Goal: Task Accomplishment & Management: Use online tool/utility

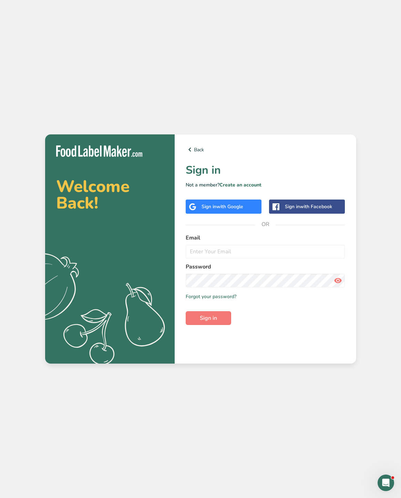
click at [206, 202] on div "Sign in with Google" at bounding box center [224, 207] width 76 height 14
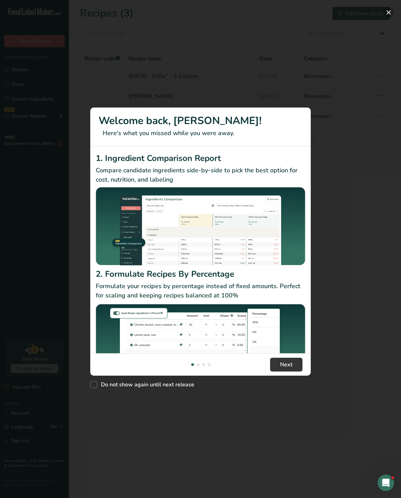
click at [390, 13] on button "New Features" at bounding box center [389, 12] width 11 height 11
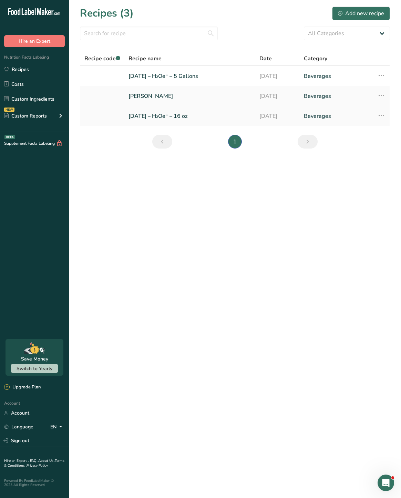
click at [155, 109] on link "09.10.25 – H₂Oe⁻ – 16 oz" at bounding box center [190, 116] width 123 height 14
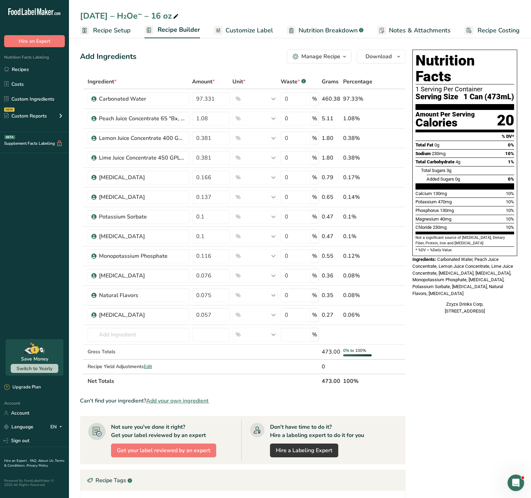
click at [250, 31] on span "Customize Label" at bounding box center [250, 30] width 48 height 9
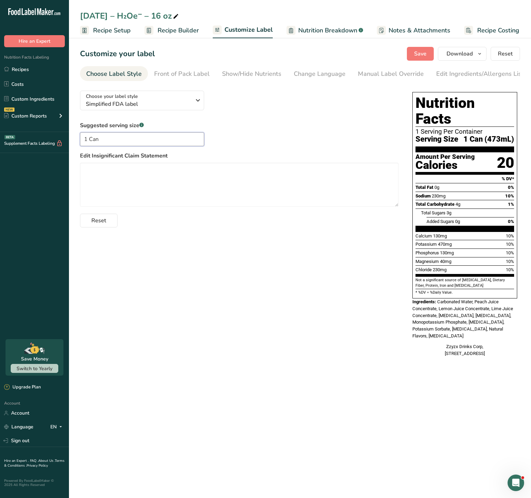
click at [110, 138] on input "1 Can" at bounding box center [142, 139] width 124 height 14
drag, startPoint x: 109, startPoint y: 138, endPoint x: 39, endPoint y: 123, distance: 72.2
click at [41, 125] on div ".a-20{fill:#fff;} Hire an Expert Nutrition Facts Labeling Recipes Costs Custom …" at bounding box center [265, 249] width 531 height 498
click at [159, 231] on div "Choose your label style Simplified FDA label USA (FDA) Standard FDA label Tabul…" at bounding box center [300, 224] width 440 height 279
click at [113, 172] on textarea at bounding box center [239, 185] width 319 height 44
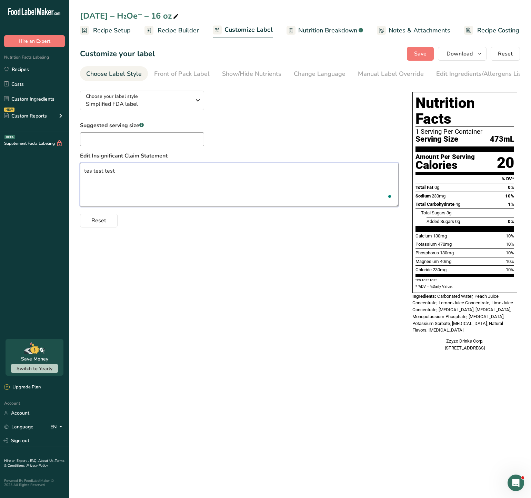
type textarea "tes test test"
click at [156, 261] on div "Choose your label style Simplified FDA label USA (FDA) Standard FDA label Tabul…" at bounding box center [300, 221] width 440 height 273
click at [108, 175] on textarea "tes test test" at bounding box center [239, 185] width 319 height 44
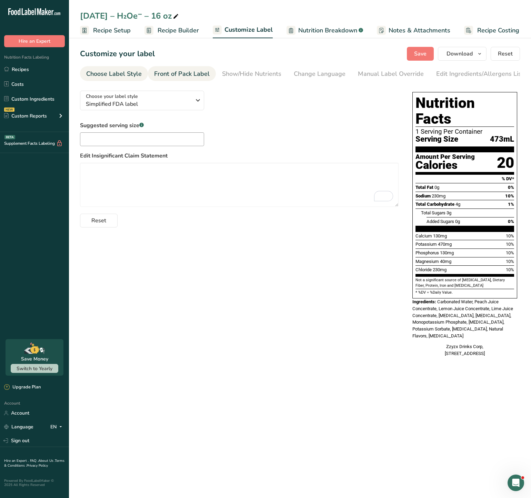
click at [163, 75] on div "Front of Pack Label" at bounding box center [182, 73] width 56 height 9
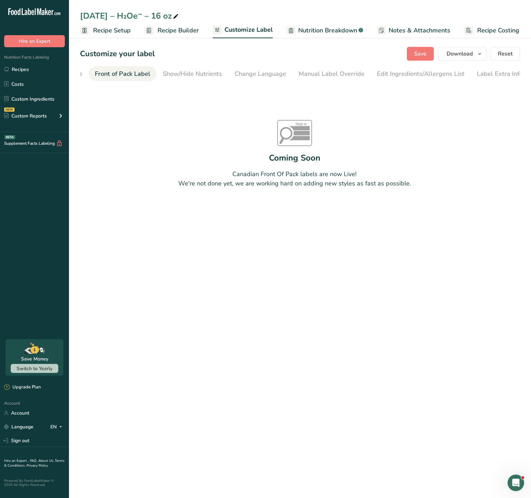
scroll to position [0, 61]
click at [189, 77] on div "Show/Hide Nutrients" at bounding box center [190, 73] width 59 height 9
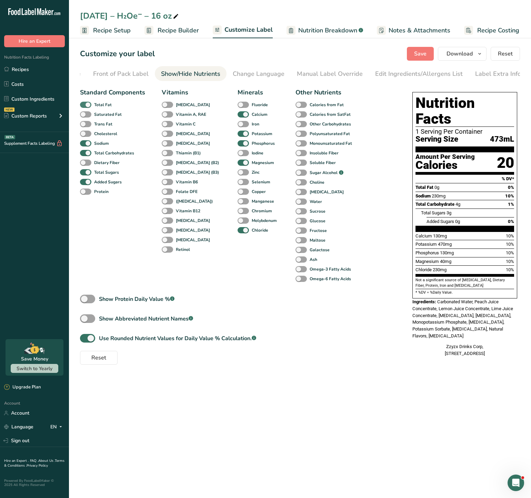
click at [90, 108] on span at bounding box center [85, 105] width 11 height 7
click at [85, 107] on input "Total Fat" at bounding box center [82, 104] width 4 height 4
checkbox input "false"
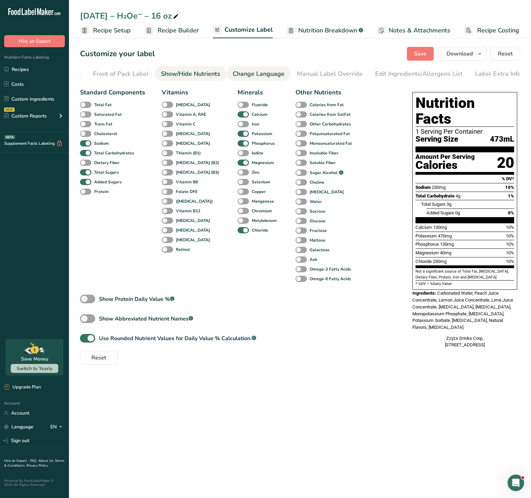
click at [250, 69] on div "Change Language" at bounding box center [259, 73] width 52 height 9
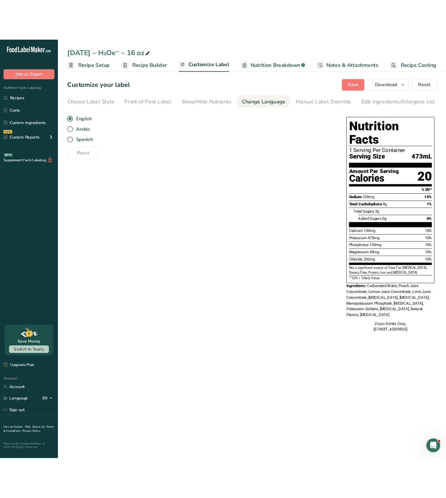
scroll to position [0, 0]
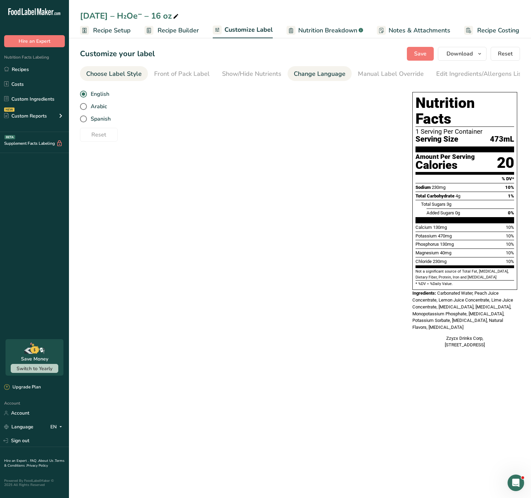
click at [120, 78] on div "Choose Label Style" at bounding box center [114, 73] width 56 height 9
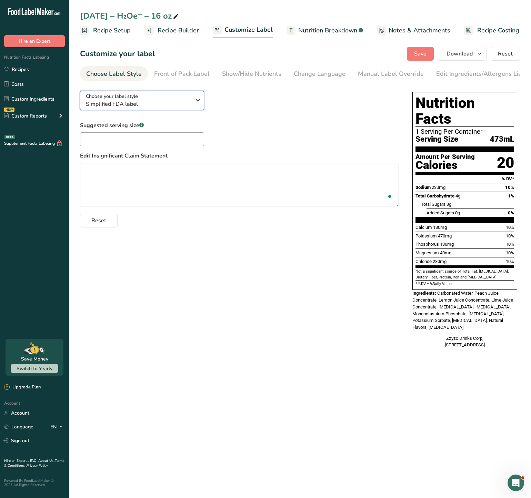
click at [155, 100] on div "Choose your label style Simplified FDA label" at bounding box center [138, 101] width 105 height 16
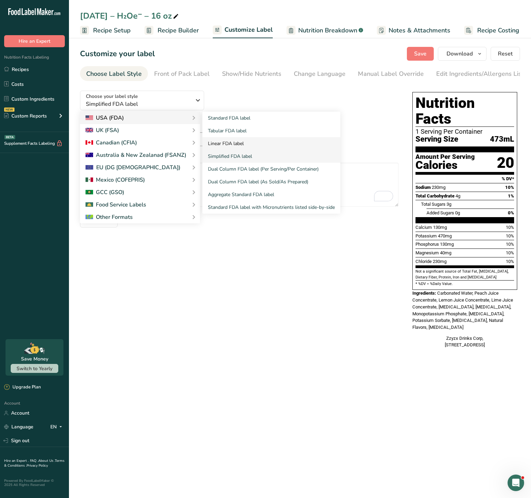
click at [225, 143] on link "Linear FDA label" at bounding box center [271, 143] width 138 height 13
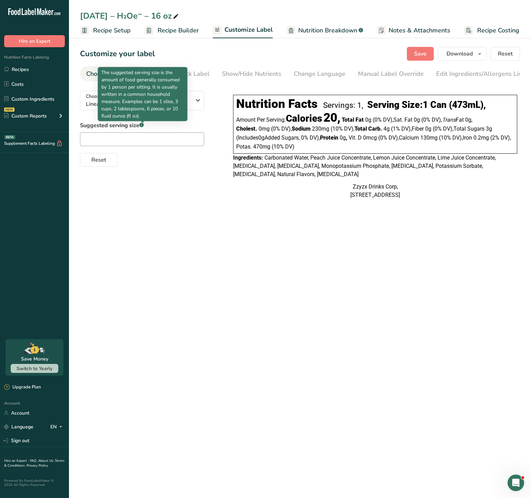
drag, startPoint x: 143, startPoint y: 110, endPoint x: 152, endPoint y: 111, distance: 9.0
click at [144, 111] on p "The suggested serving size is the amount of food generally consumed by 1 person…" at bounding box center [142, 94] width 83 height 51
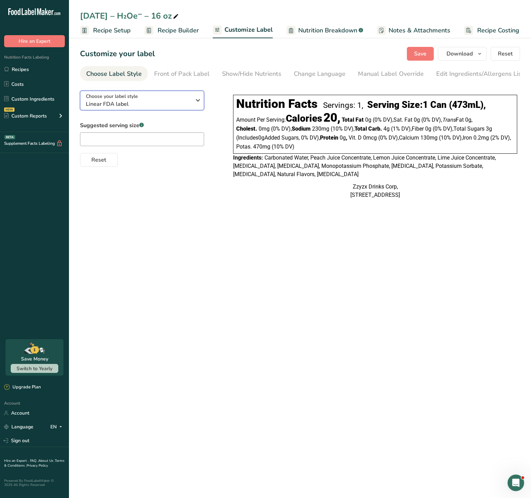
click at [197, 103] on icon "button" at bounding box center [198, 100] width 8 height 12
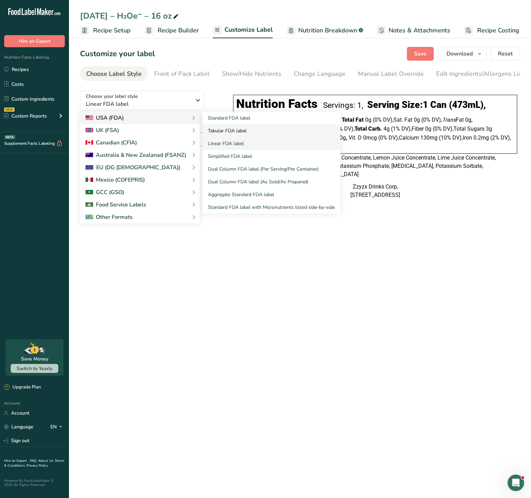
click at [208, 127] on link "Tabular FDA label" at bounding box center [271, 131] width 138 height 13
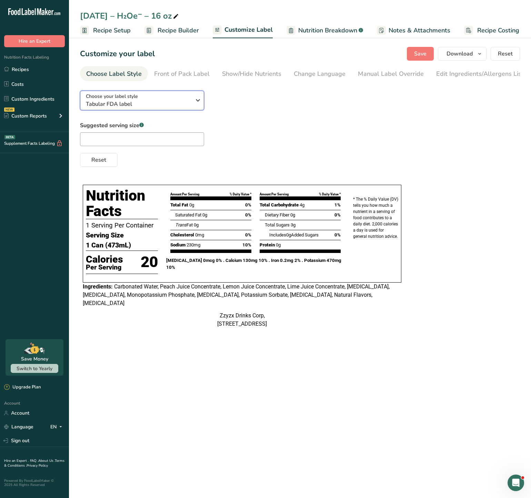
click at [152, 108] on span "Tabular FDA label" at bounding box center [138, 104] width 105 height 8
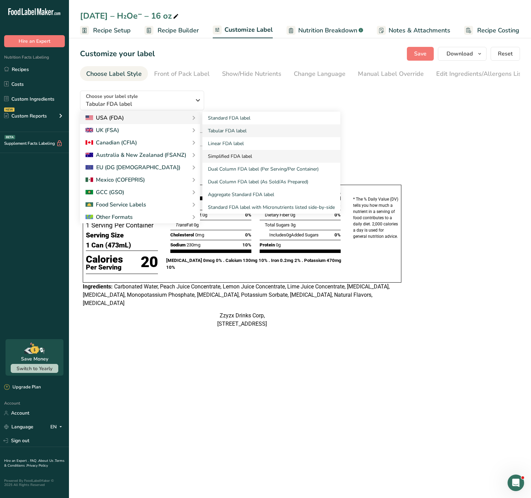
click at [222, 163] on link "Simplified FDA label" at bounding box center [271, 156] width 138 height 13
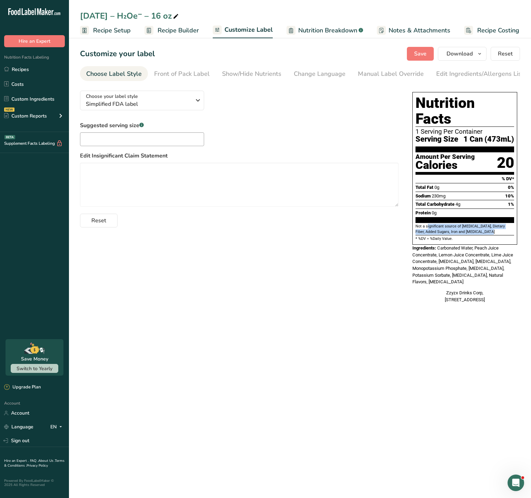
drag, startPoint x: 474, startPoint y: 218, endPoint x: 409, endPoint y: 210, distance: 65.3
click at [401, 210] on div "Choose your label style Simplified FDA label USA (FDA) Standard FDA label Tabul…" at bounding box center [300, 197] width 440 height 225
copy section "Not a significant source of Cholesterol, Dietary Fiber, Added Sugars, Iron and …"
click at [225, 201] on textarea at bounding box center [239, 185] width 319 height 44
paste textarea "Not a significant source of Cholesterol, Dietary Fiber, Added Sugars, Iron and …"
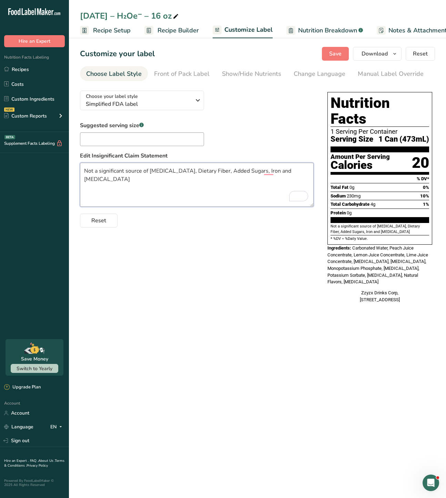
click at [148, 199] on textarea "Not a significant source of Cholesterol, Dietary Fiber, Added Sugars, Iron and …" at bounding box center [197, 185] width 234 height 44
type textarea "Not a significant source of Cholesterol, Dietary Fiber, Added Sugars, Iron and …"
click at [158, 215] on div "Reset" at bounding box center [197, 219] width 234 height 17
click at [123, 222] on div "Reset" at bounding box center [197, 219] width 234 height 17
click at [105, 223] on span "Reset" at bounding box center [98, 221] width 15 height 8
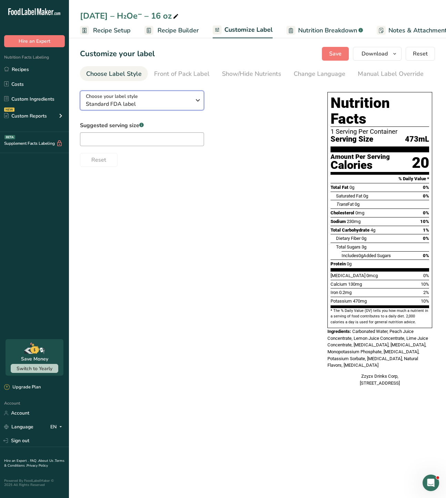
click at [194, 100] on icon "button" at bounding box center [198, 100] width 8 height 12
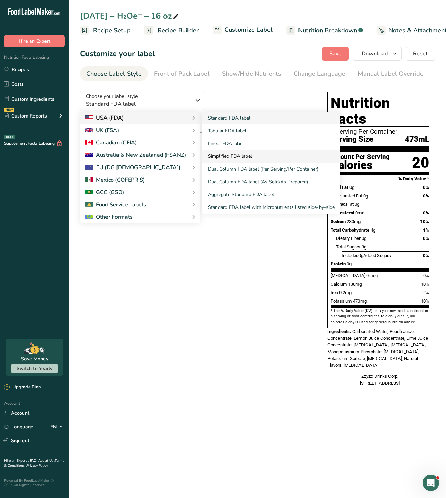
click at [229, 159] on link "Simplified FDA label" at bounding box center [271, 156] width 138 height 13
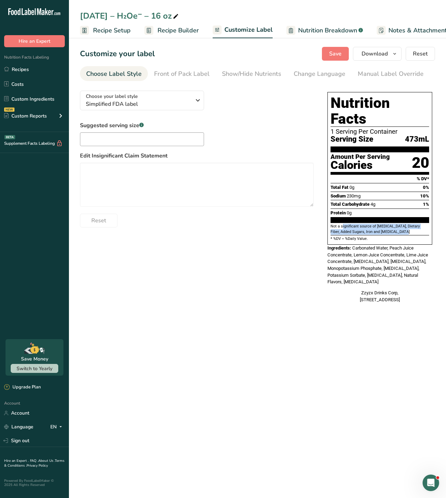
drag, startPoint x: 391, startPoint y: 216, endPoint x: 328, endPoint y: 212, distance: 62.6
click at [328, 212] on div "Nutrition Facts 1 Serving Per Container Serving Size 473mL Amount Per Serving C…" at bounding box center [380, 168] width 105 height 153
copy section "Not a significant source of Cholesterol, Dietary Fiber, Added Sugars, Iron and …"
click at [188, 199] on textarea at bounding box center [197, 185] width 234 height 44
paste textarea "Not a significant source of Cholesterol, Dietary Fiber, Added Sugars, Iron and …"
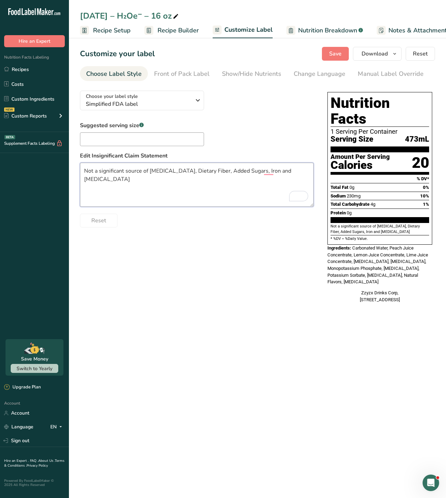
click at [150, 172] on textarea "Not a significant source of Cholesterol, Dietary Fiber, Added Sugars, Iron and …" at bounding box center [197, 185] width 234 height 44
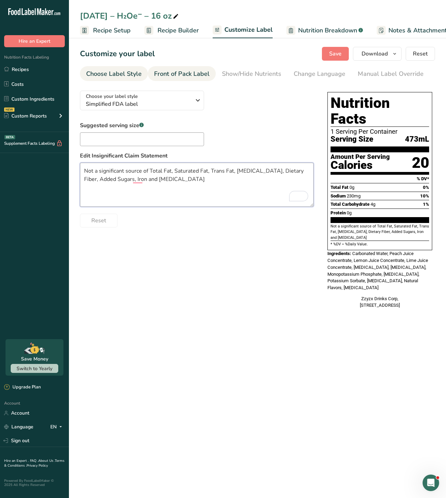
type textarea "Not a significant source of Total Fat, Saturated Fat, Trans Fat, Cholesterol, D…"
click at [175, 75] on div "Front of Pack Label" at bounding box center [182, 73] width 56 height 9
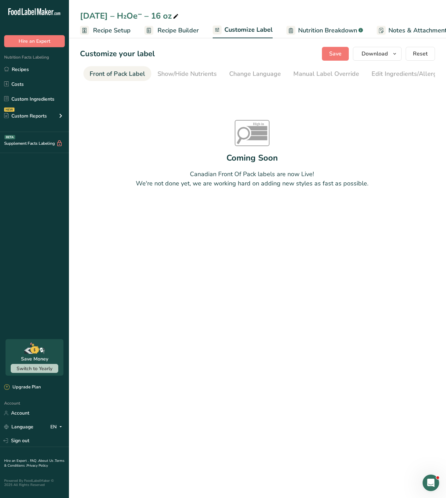
scroll to position [0, 67]
click at [193, 76] on div "Show/Hide Nutrients" at bounding box center [184, 73] width 59 height 9
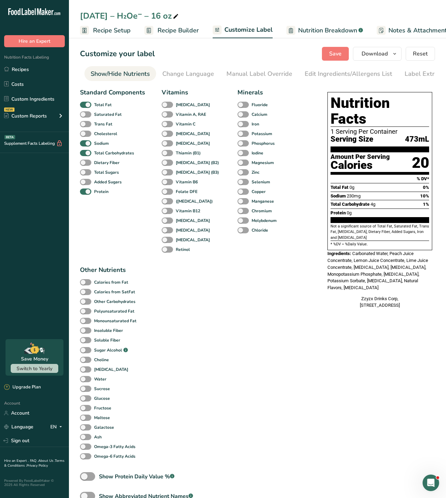
scroll to position [0, 134]
click at [88, 108] on span at bounding box center [85, 105] width 11 height 7
click at [85, 107] on input "Total Fat" at bounding box center [82, 104] width 4 height 4
checkbox input "false"
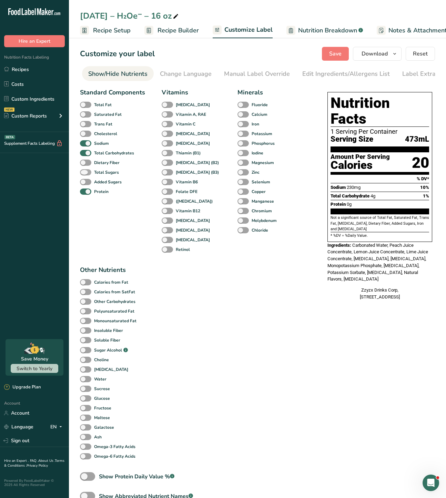
click at [86, 172] on span at bounding box center [85, 172] width 11 height 7
click at [85, 172] on input "Total Sugars" at bounding box center [82, 172] width 4 height 4
checkbox input "true"
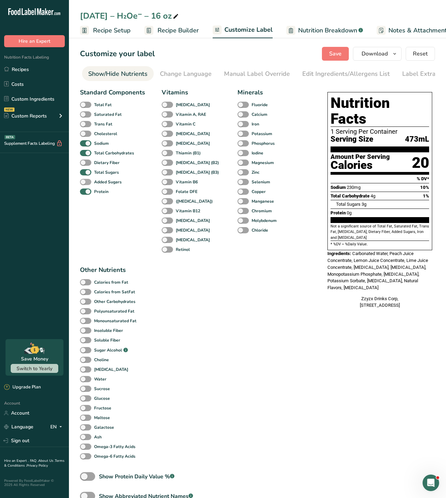
click at [86, 183] on span at bounding box center [85, 182] width 11 height 7
click at [85, 183] on input "Added Sugars" at bounding box center [82, 182] width 4 height 4
checkbox input "true"
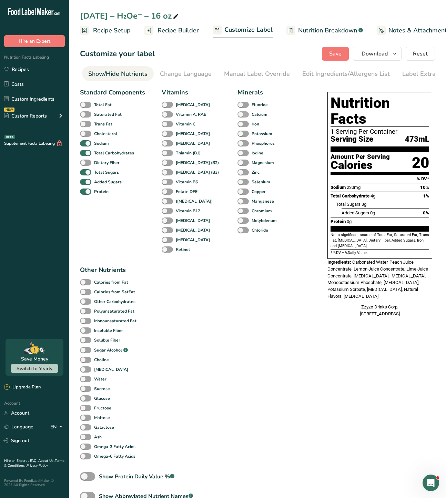
click at [238, 119] on div "Calcium" at bounding box center [243, 115] width 10 height 10
click at [238, 116] on span at bounding box center [243, 114] width 11 height 7
click at [238, 116] on input "Calcium" at bounding box center [240, 114] width 4 height 4
checkbox input "true"
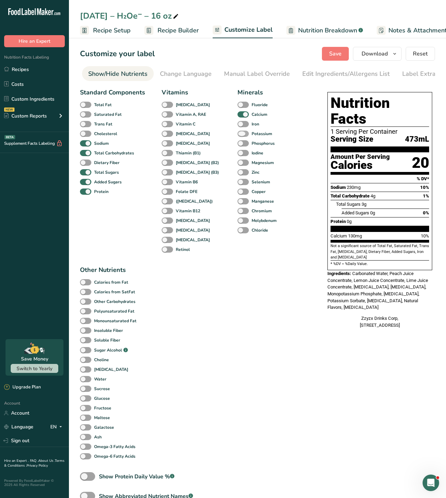
click at [238, 135] on span at bounding box center [243, 134] width 11 height 7
click at [238, 135] on input "Potassium" at bounding box center [240, 133] width 4 height 4
checkbox input "true"
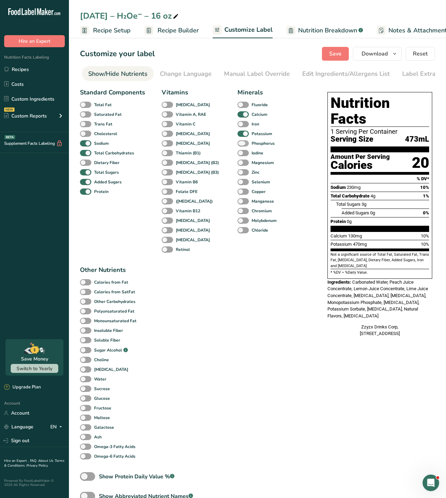
click at [238, 144] on span at bounding box center [243, 143] width 11 height 7
click at [238, 144] on input "Phosphorus" at bounding box center [240, 143] width 4 height 4
checkbox input "true"
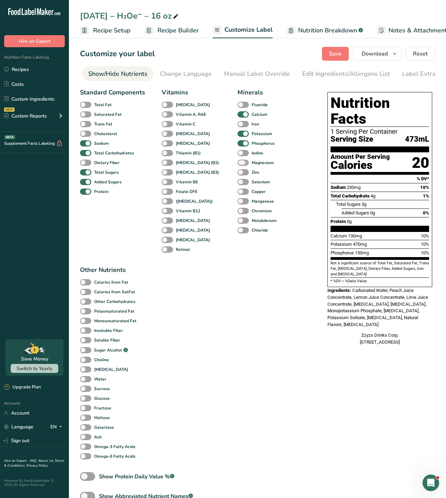
click at [238, 164] on span at bounding box center [243, 163] width 11 height 7
click at [238, 164] on input "Magnesium" at bounding box center [240, 162] width 4 height 4
checkbox input "true"
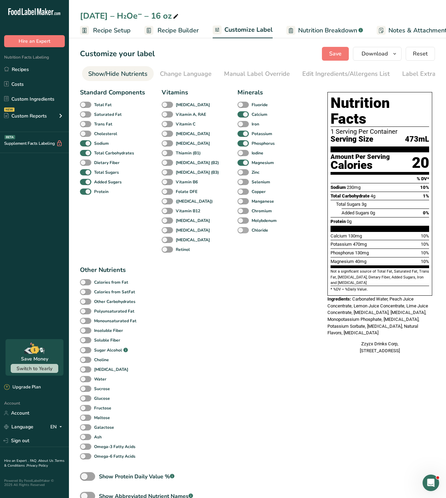
click at [238, 231] on span at bounding box center [243, 230] width 11 height 7
click at [238, 231] on input "Chloride" at bounding box center [240, 230] width 4 height 4
checkbox input "true"
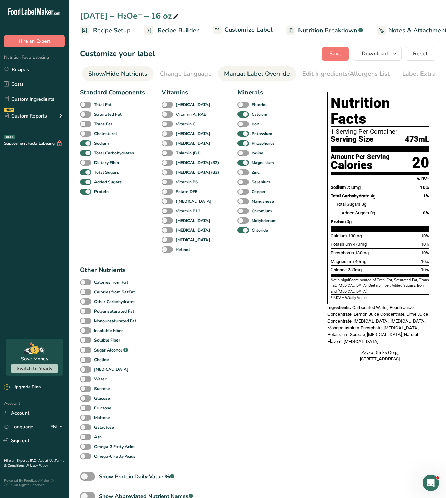
click at [240, 76] on div "Manual Label Override" at bounding box center [257, 73] width 66 height 9
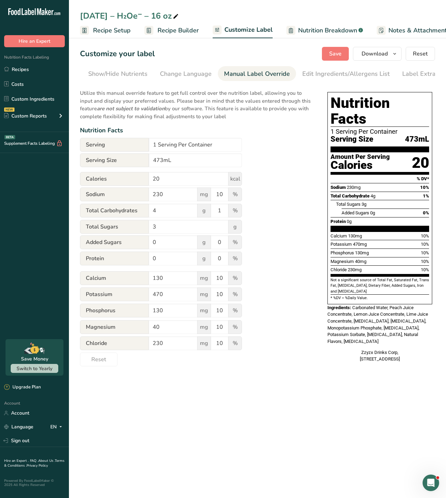
scroll to position [0, 146]
click at [176, 328] on input "40" at bounding box center [173, 327] width 49 height 14
type input "42"
click at [168, 283] on input "130" at bounding box center [173, 278] width 49 height 14
type input "125"
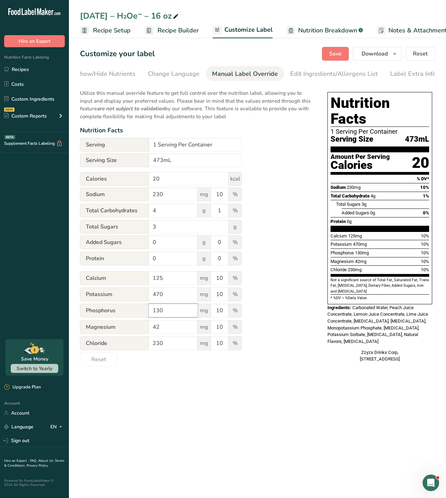
click at [166, 316] on input "130" at bounding box center [173, 311] width 49 height 14
type input "125"
click at [168, 279] on input "125" at bounding box center [173, 278] width 49 height 14
type input "130"
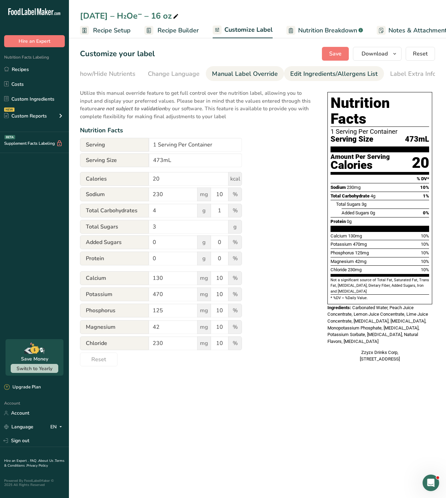
click at [298, 80] on link "Edit Ingredients/Allergens List" at bounding box center [334, 74] width 88 height 16
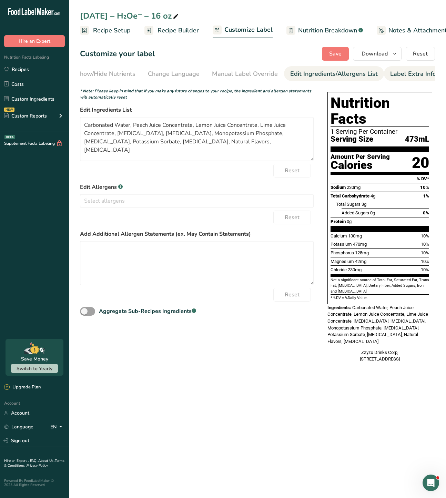
click at [384, 69] on li "Label Extra Info" at bounding box center [413, 73] width 58 height 15
click at [390, 72] on div "Label Extra Info" at bounding box center [413, 73] width 46 height 9
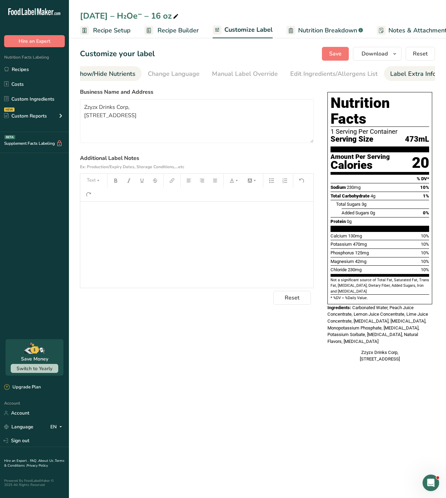
click at [123, 80] on link "Show/Hide Nutrients" at bounding box center [105, 74] width 59 height 16
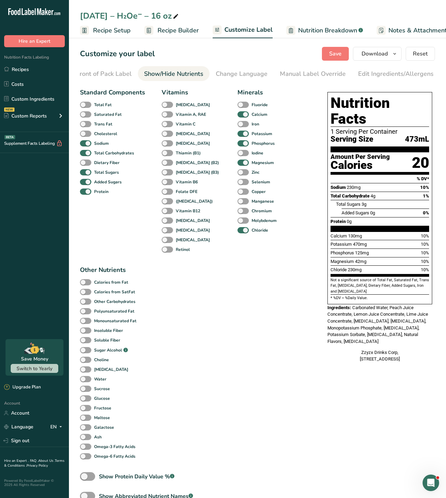
scroll to position [0, 0]
click at [179, 77] on div "Front of Pack Label" at bounding box center [182, 73] width 56 height 9
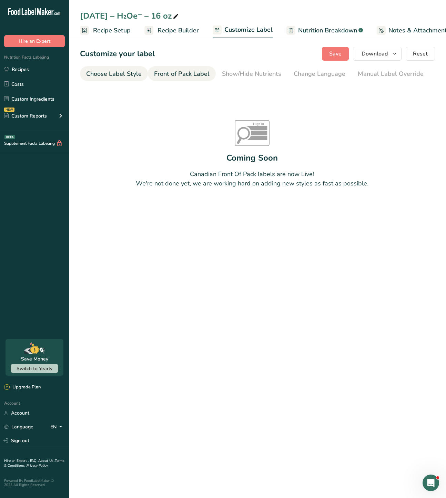
click at [136, 75] on div "Choose Label Style" at bounding box center [114, 73] width 56 height 9
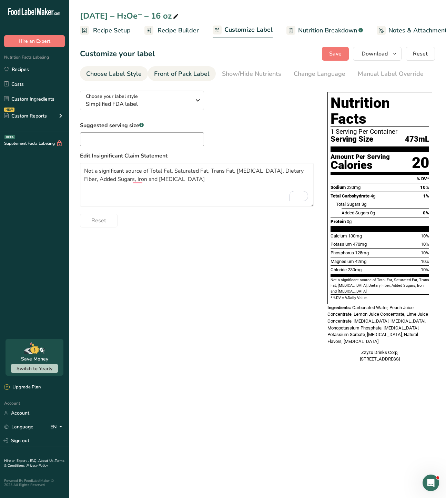
click at [165, 73] on div "Front of Pack Label" at bounding box center [182, 73] width 56 height 9
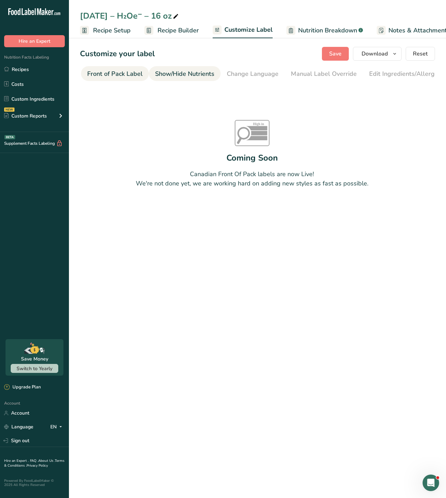
click at [169, 72] on div "Show/Hide Nutrients" at bounding box center [184, 73] width 59 height 9
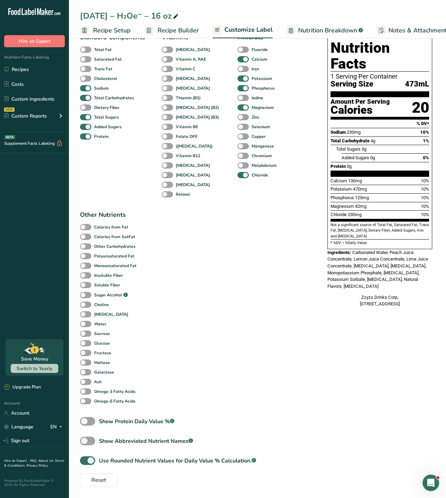
scroll to position [57, 0]
click at [159, 29] on span "Recipe Builder" at bounding box center [178, 30] width 41 height 9
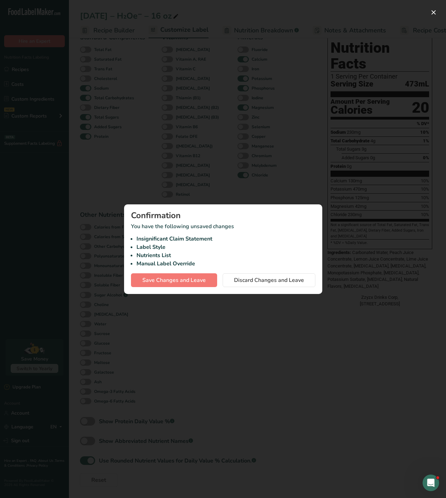
scroll to position [0, 67]
click at [200, 280] on span "Save Changes and Leave" at bounding box center [173, 280] width 63 height 8
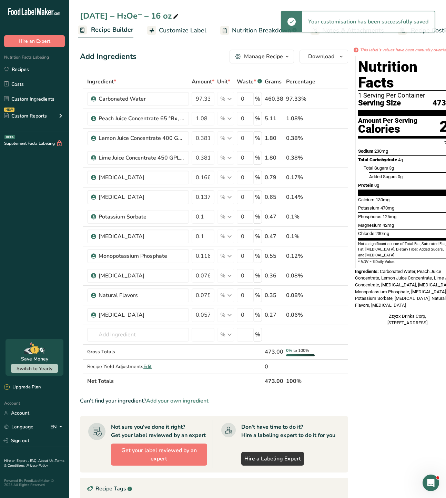
click at [163, 36] on link "Customize Label" at bounding box center [176, 31] width 59 height 16
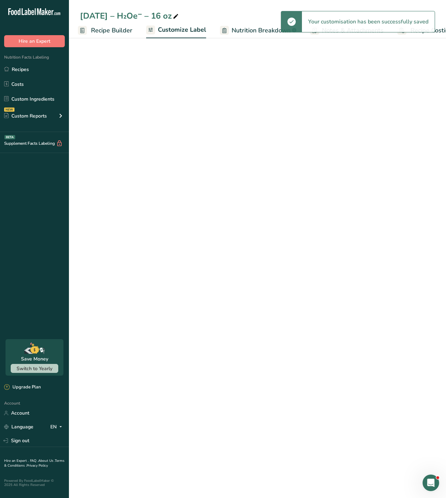
scroll to position [0, 84]
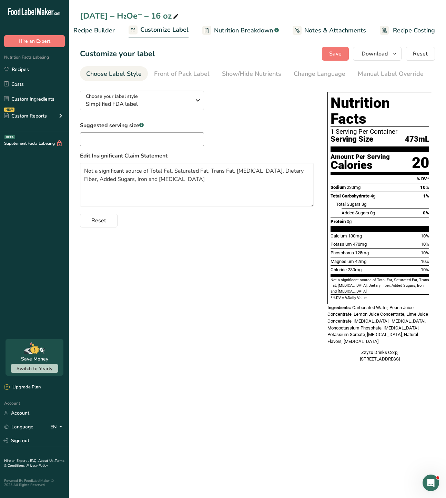
click at [100, 149] on div "Suggested serving size .a-a{fill:#347362;}.b-a{fill:#fff;} Edit Insignificant C…" at bounding box center [197, 174] width 234 height 106
click at [99, 145] on input "text" at bounding box center [142, 139] width 124 height 14
click at [160, 72] on div "Front of Pack Label" at bounding box center [182, 73] width 56 height 9
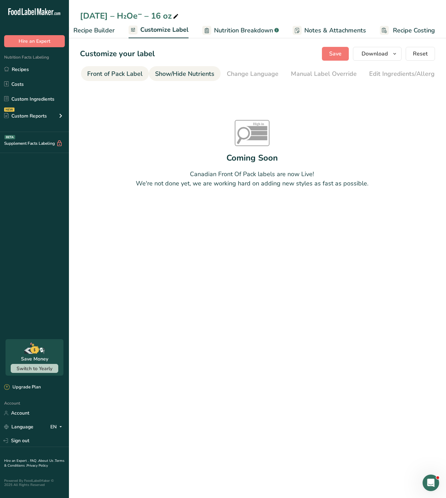
click at [165, 73] on div "Show/Hide Nutrients" at bounding box center [184, 73] width 59 height 9
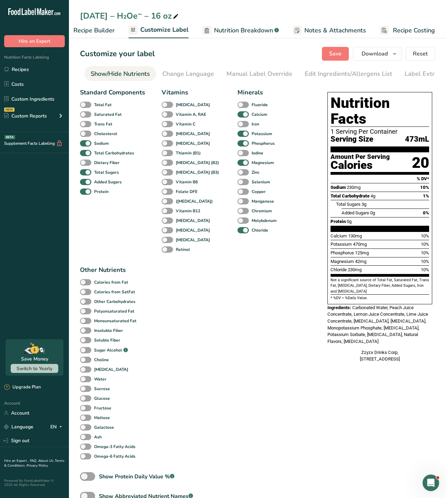
scroll to position [0, 134]
click at [122, 71] on div "Show/Hide Nutrients" at bounding box center [117, 73] width 59 height 9
click at [122, 77] on li "Front of Pack Label" at bounding box center [153, 73] width 68 height 15
click at [117, 77] on div "Choose Label Style" at bounding box center [114, 73] width 56 height 9
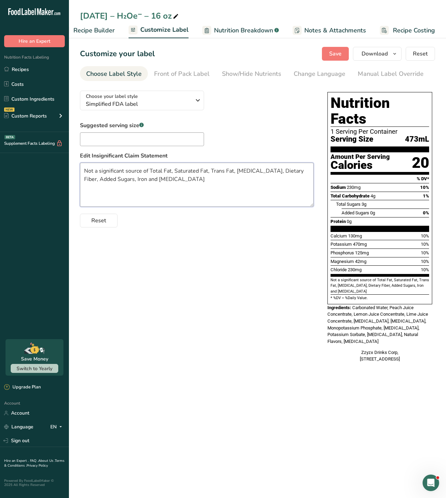
click at [214, 172] on textarea "Not a significant source of Total Fat, Saturated Fat, Trans Fat, Cholesterol, D…" at bounding box center [197, 185] width 234 height 44
click at [121, 180] on textarea "Not a significant source of Total Fat, Saturated Fat, Trans Fat, Cholesterol, D…" at bounding box center [197, 185] width 234 height 44
type textarea "Not a significant source of Total Fat, Saturated Fat, Trans Fat, Cholesterol, D…"
click at [190, 290] on div "Choose your label style Simplified FDA label USA (FDA) Standard FDA label Tabul…" at bounding box center [257, 227] width 355 height 285
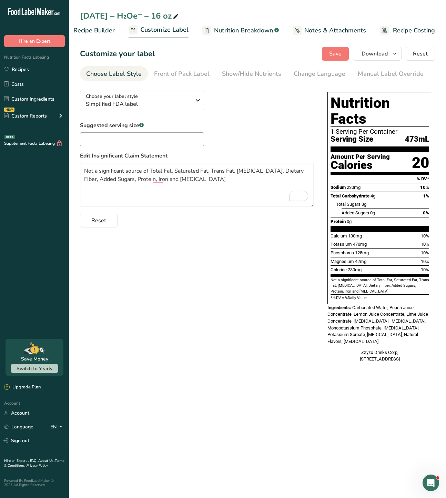
click at [189, 88] on div "Choose your label style Simplified FDA label USA (FDA) Standard FDA label Tabul…" at bounding box center [197, 156] width 234 height 142
click at [187, 75] on div "Front of Pack Label" at bounding box center [182, 73] width 56 height 9
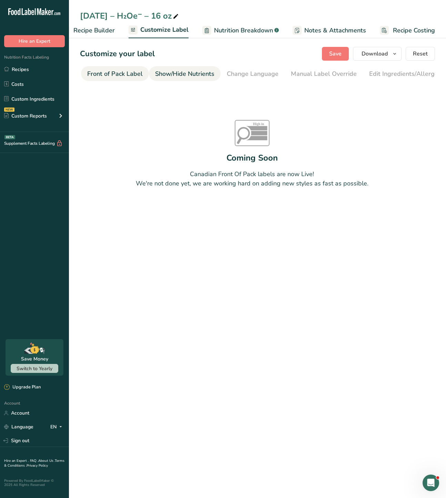
click at [196, 75] on div "Show/Hide Nutrients" at bounding box center [184, 73] width 59 height 9
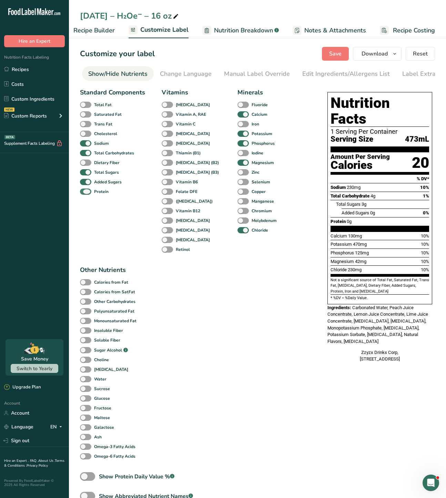
click at [87, 195] on span at bounding box center [85, 192] width 11 height 7
click at [85, 194] on input "Protein" at bounding box center [82, 191] width 4 height 4
checkbox input "false"
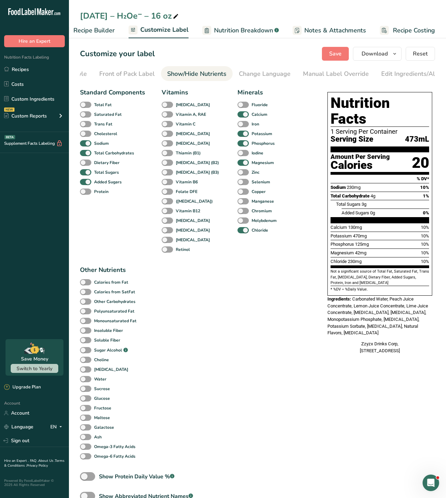
click at [135, 72] on div "Front of Pack Label" at bounding box center [127, 73] width 56 height 9
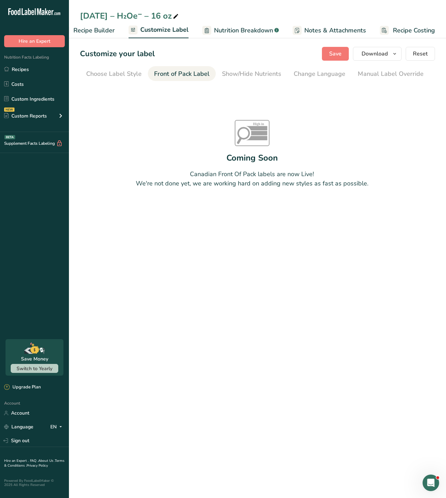
click at [116, 75] on div "Choose Label Style" at bounding box center [114, 73] width 56 height 9
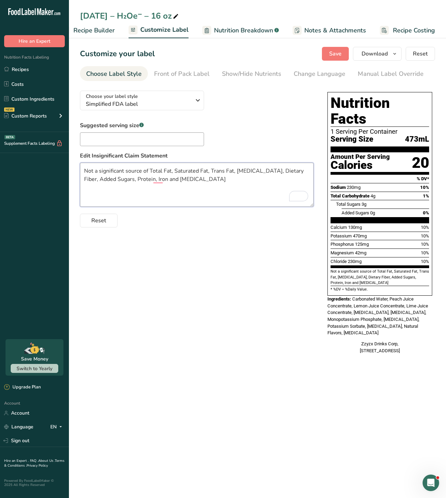
click at [232, 171] on textarea "Not a significant source of Total Fat, Saturated Fat, Trans Fat, Cholesterol, D…" at bounding box center [197, 185] width 234 height 44
type textarea "Not a significant source of Total Fat, Saturated Fat, [MEDICAL_DATA], Dietary F…"
click at [111, 138] on input "text" at bounding box center [142, 139] width 124 height 14
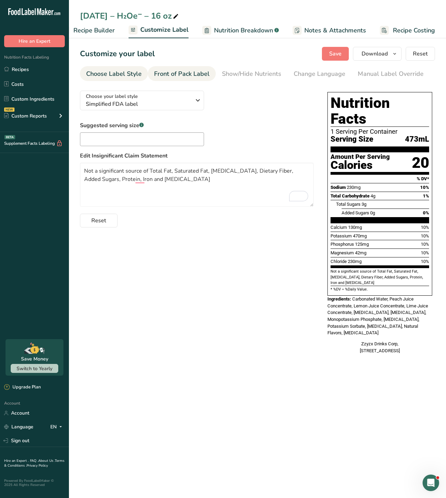
click at [193, 72] on div "Front of Pack Label" at bounding box center [182, 73] width 56 height 9
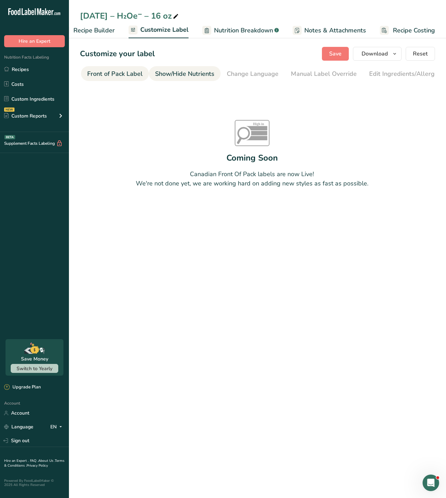
click at [201, 72] on div "Show/Hide Nutrients" at bounding box center [184, 73] width 59 height 9
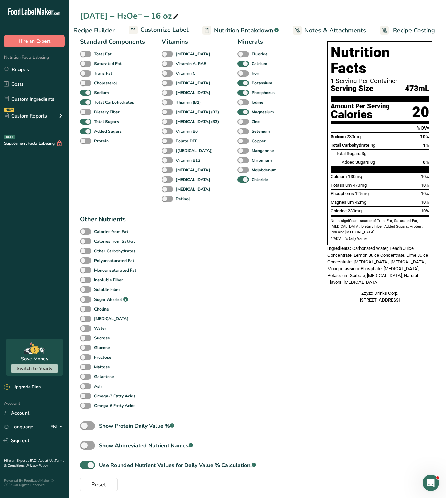
scroll to position [57, 0]
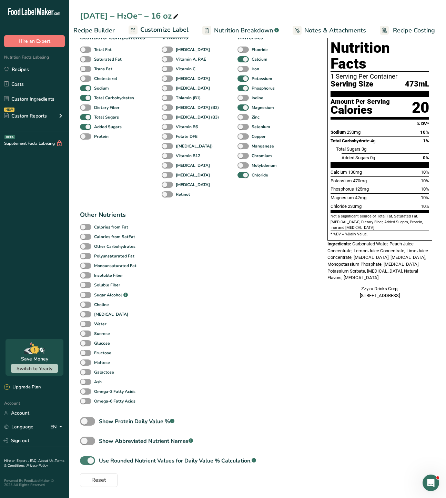
click at [85, 459] on span at bounding box center [87, 461] width 15 height 9
click at [85, 459] on input "Use Rounded Nutrient Values for Daily Value % Calculation. .a-a{fill:#347362;}.…" at bounding box center [82, 461] width 4 height 4
checkbox input "false"
click at [244, 34] on span "Nutrition Breakdown" at bounding box center [243, 30] width 59 height 9
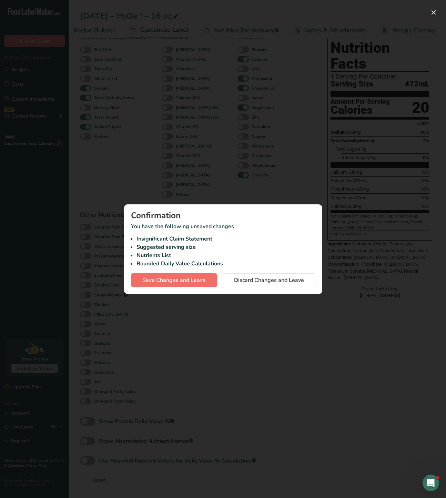
click at [187, 287] on div "Confirmation You have the following unsaved changes Insignificant Claim Stateme…" at bounding box center [223, 250] width 198 height 90
click at [185, 282] on span "Save Changes and Leave" at bounding box center [173, 280] width 63 height 8
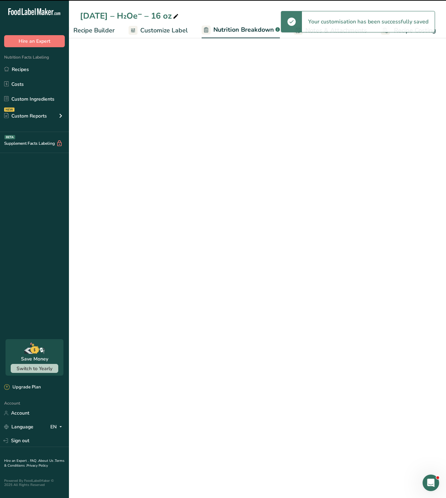
select select "Calories"
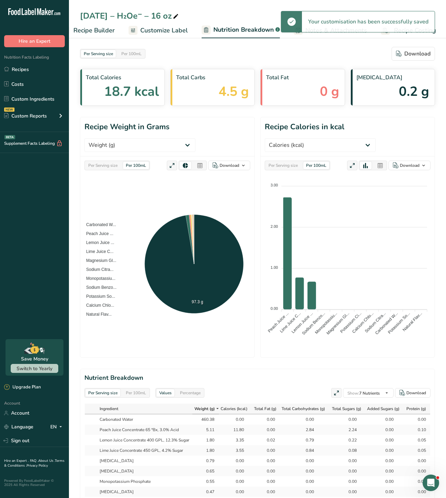
click at [162, 37] on link "Customize Label" at bounding box center [158, 31] width 59 height 16
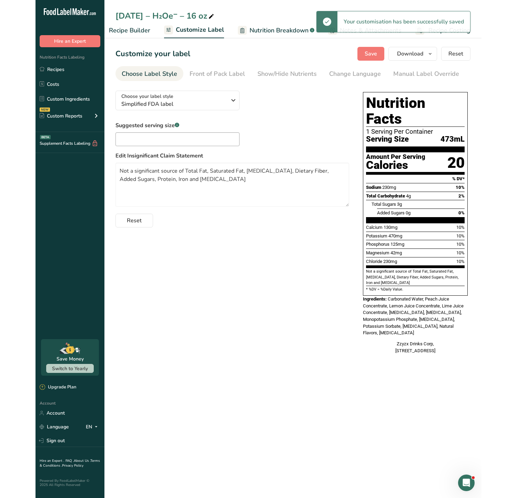
scroll to position [0, 146]
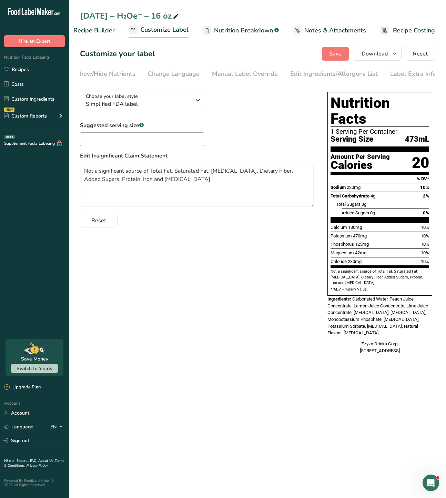
click at [214, 69] on link "Manual Label Override" at bounding box center [245, 74] width 66 height 16
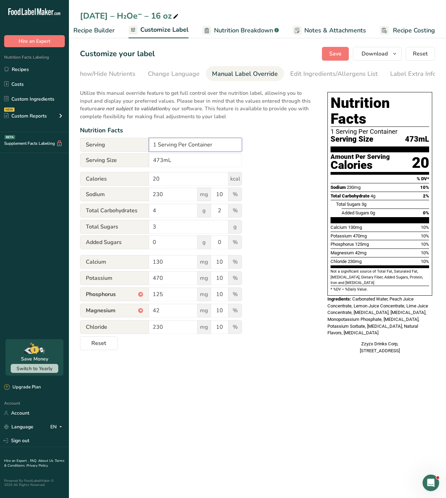
click at [164, 147] on input "1 Serving Per Container" at bounding box center [195, 145] width 93 height 14
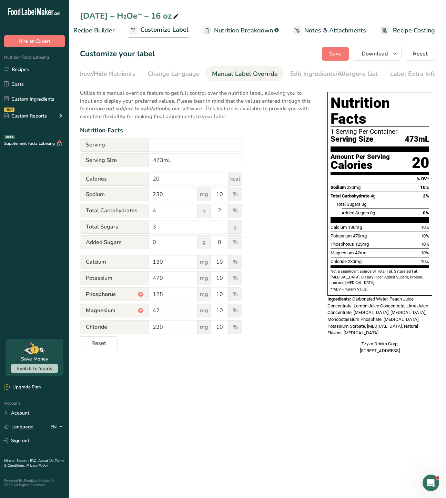
type input "1 Serving Per Container"
click at [190, 367] on main "09.10.25 – H₂Oe⁻ – 16 oz Recipe Setup Recipe Builder Customize Label Nutrition …" at bounding box center [223, 249] width 446 height 498
click at [157, 147] on input "1 Serving Per Container" at bounding box center [195, 145] width 93 height 14
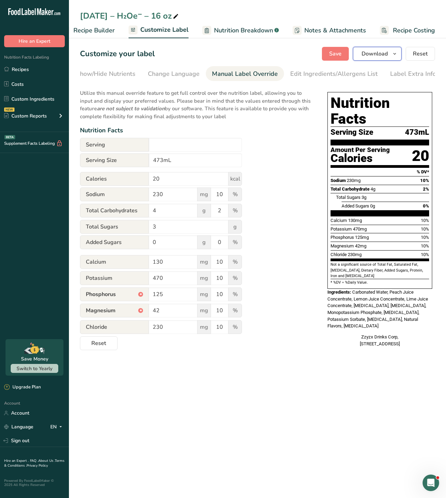
click at [392, 58] on span "button" at bounding box center [395, 54] width 8 height 8
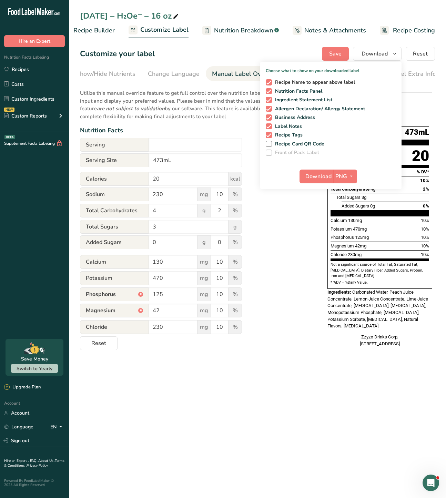
click at [274, 84] on span "Recipe Name to appear above label" at bounding box center [313, 82] width 83 height 6
click at [270, 84] on input "Recipe Name to appear above label" at bounding box center [268, 82] width 4 height 4
checkbox input "false"
click at [271, 109] on span at bounding box center [269, 109] width 6 height 6
click at [270, 109] on input "Allergen Declaration/ Allergy Statement" at bounding box center [268, 109] width 4 height 4
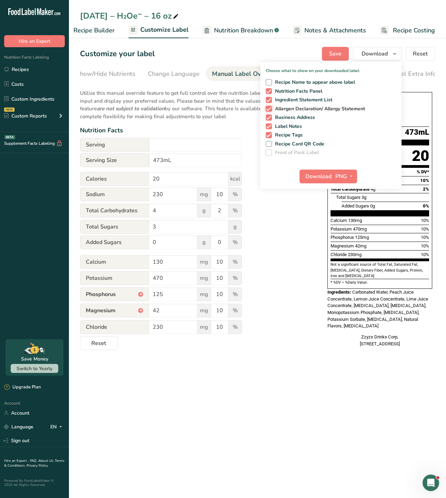
checkbox input "false"
click at [199, 87] on p "Utilize this manual override feature to get full control over the nutrition lab…" at bounding box center [197, 102] width 234 height 35
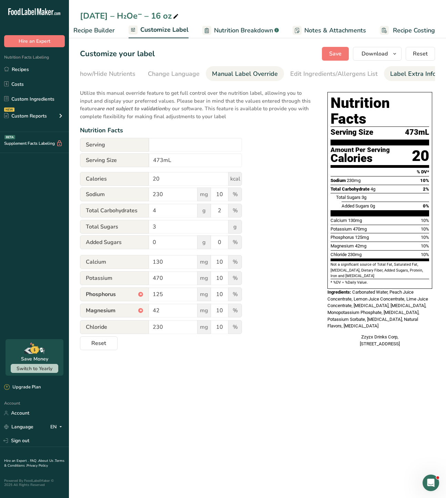
click at [396, 68] on link "Label Extra Info" at bounding box center [413, 74] width 46 height 16
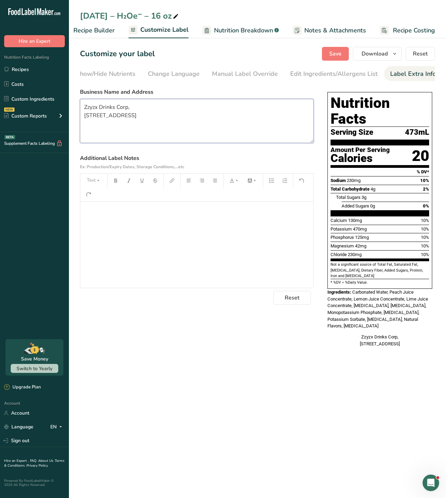
click at [99, 114] on textarea "Zzyzx Drinks Corp, [STREET_ADDRESS]" at bounding box center [197, 121] width 234 height 44
click at [98, 111] on textarea "Zzyzx Drinks Corp, [STREET_ADDRESS]" at bounding box center [197, 121] width 234 height 44
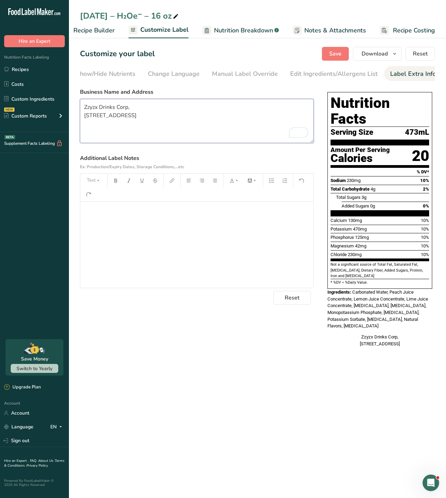
paste textarea "ZYZX DRINKS™"
click at [100, 117] on textarea "ZZYZX DRINKS™ 1234 Zzyzx Rd., Las Vegas, NV 89134" at bounding box center [197, 121] width 234 height 44
type textarea "ZZYZX DRINKS™ [STREET_ADDRESS][PERSON_NAME]"
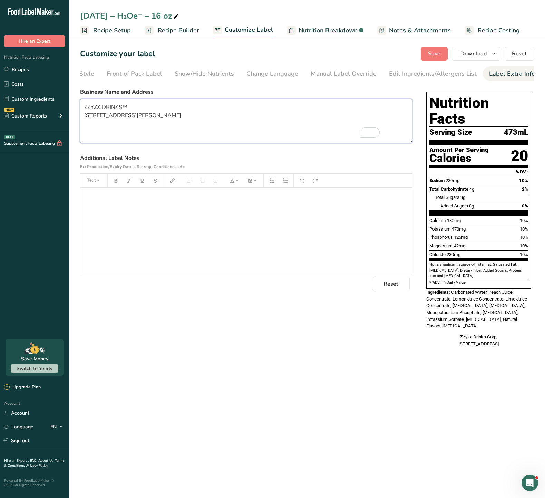
scroll to position [0, 47]
click at [401, 58] on button "Download" at bounding box center [476, 54] width 49 height 14
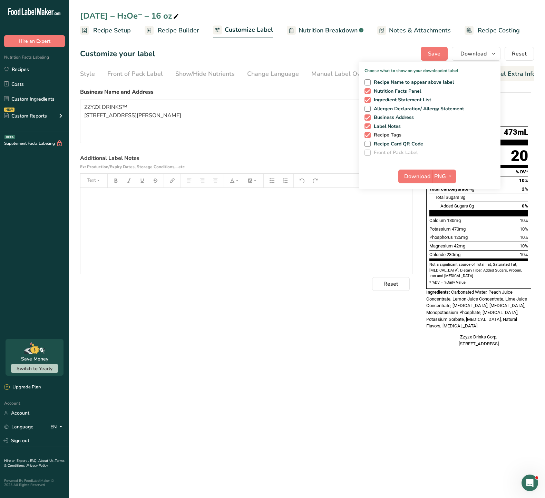
click at [394, 134] on span "Recipe Tags" at bounding box center [385, 135] width 31 height 6
click at [369, 134] on input "Recipe Tags" at bounding box center [366, 135] width 4 height 4
checkbox input "false"
click at [391, 129] on span "Label Notes" at bounding box center [385, 126] width 30 height 6
click at [369, 129] on input "Label Notes" at bounding box center [366, 126] width 4 height 4
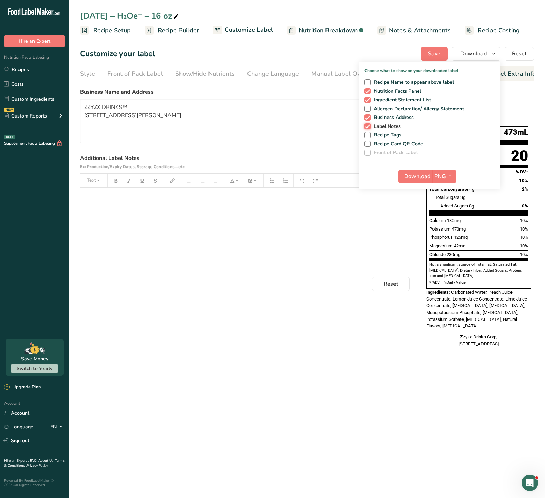
checkbox input "false"
click at [401, 176] on icon "button" at bounding box center [450, 176] width 6 height 9
click at [401, 212] on link "SVG" at bounding box center [445, 213] width 22 height 11
click at [401, 177] on span "Download" at bounding box center [417, 176] width 26 height 8
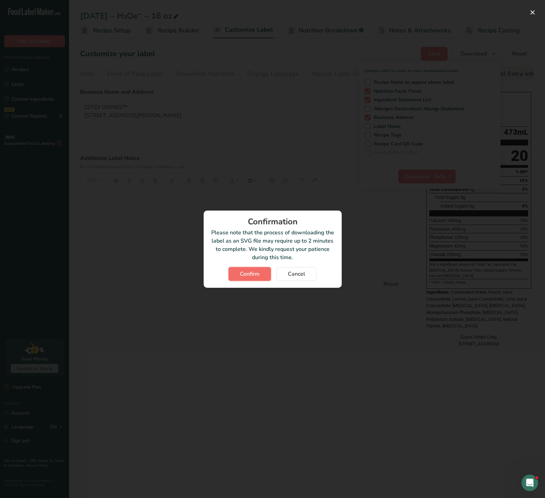
click at [238, 278] on button "Confirm" at bounding box center [249, 274] width 42 height 14
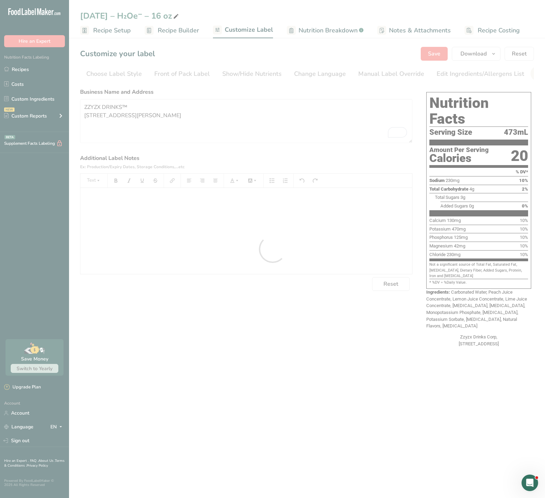
scroll to position [0, 47]
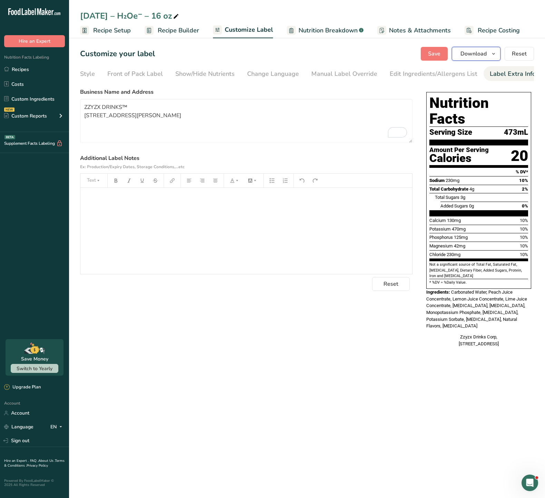
click at [494, 56] on icon "button" at bounding box center [493, 54] width 6 height 9
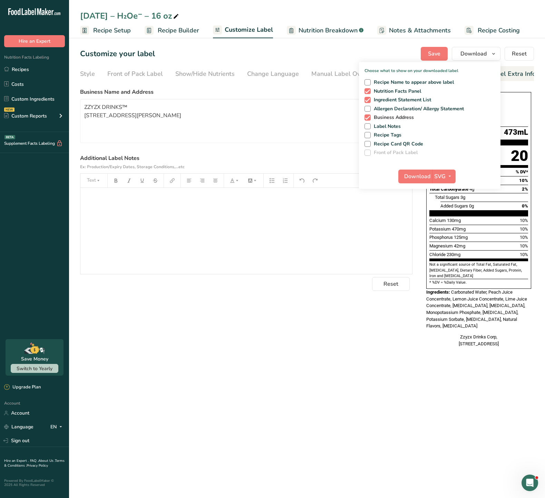
click at [380, 118] on span "Business Address" at bounding box center [391, 118] width 43 height 6
click at [369, 118] on input "Business Address" at bounding box center [366, 117] width 4 height 4
checkbox input "false"
click at [376, 102] on span "Ingredient Statement List" at bounding box center [400, 100] width 61 height 6
click at [369, 102] on input "Ingredient Statement List" at bounding box center [366, 100] width 4 height 4
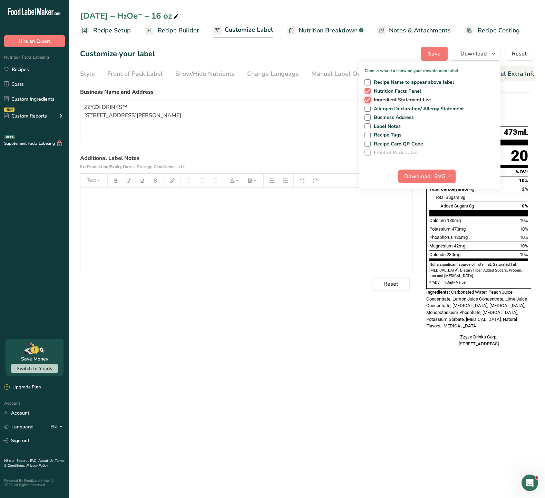
checkbox input "false"
click at [421, 178] on span "Download" at bounding box center [417, 176] width 26 height 8
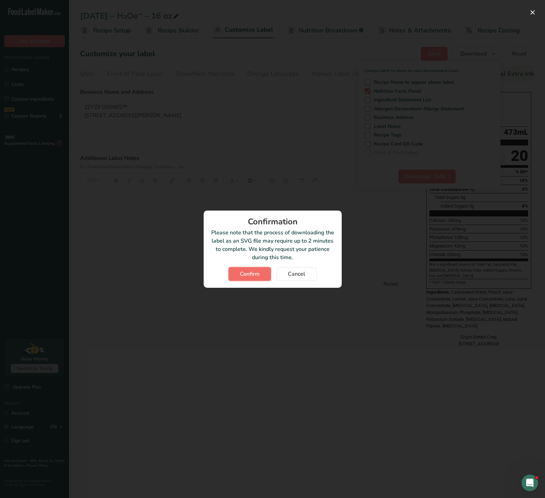
click at [248, 271] on span "Confirm" at bounding box center [250, 274] width 20 height 8
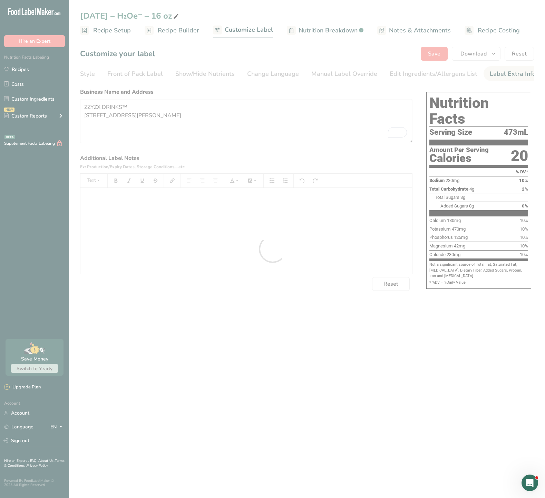
scroll to position [0, 0]
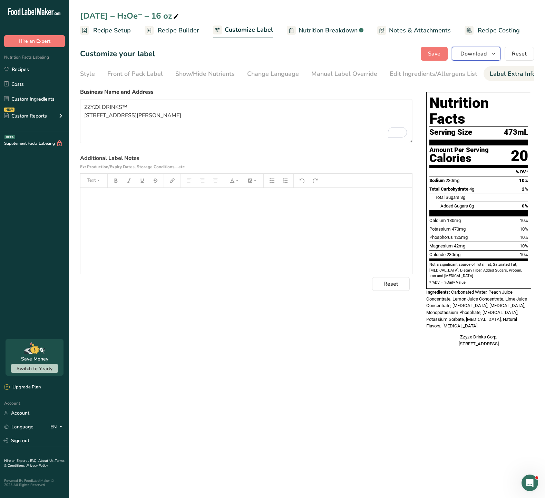
click at [488, 58] on button "Download" at bounding box center [476, 54] width 49 height 14
